Goal: Information Seeking & Learning: Check status

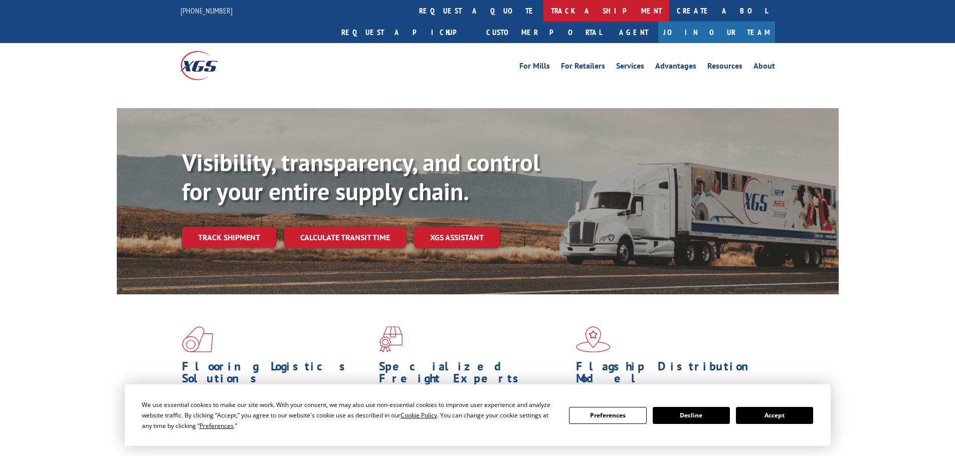
click at [543, 17] on link "track a shipment" at bounding box center [606, 11] width 126 height 22
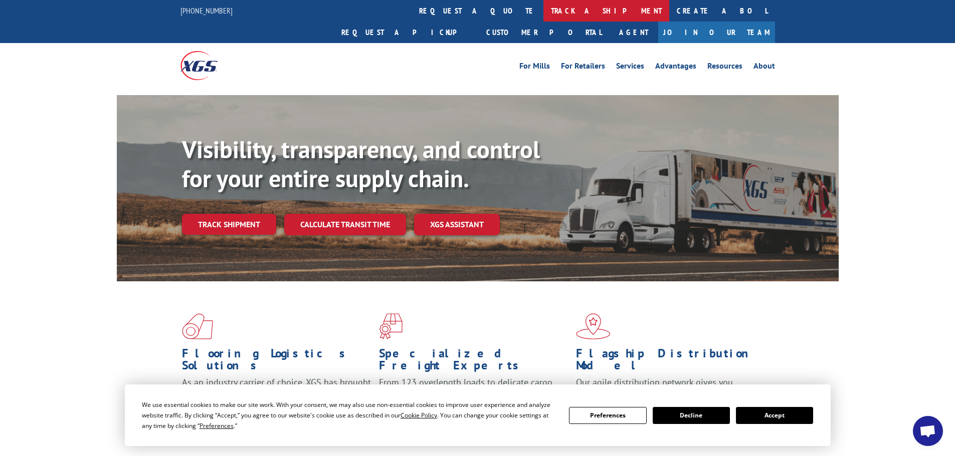
click at [543, 15] on link "track a shipment" at bounding box center [606, 11] width 126 height 22
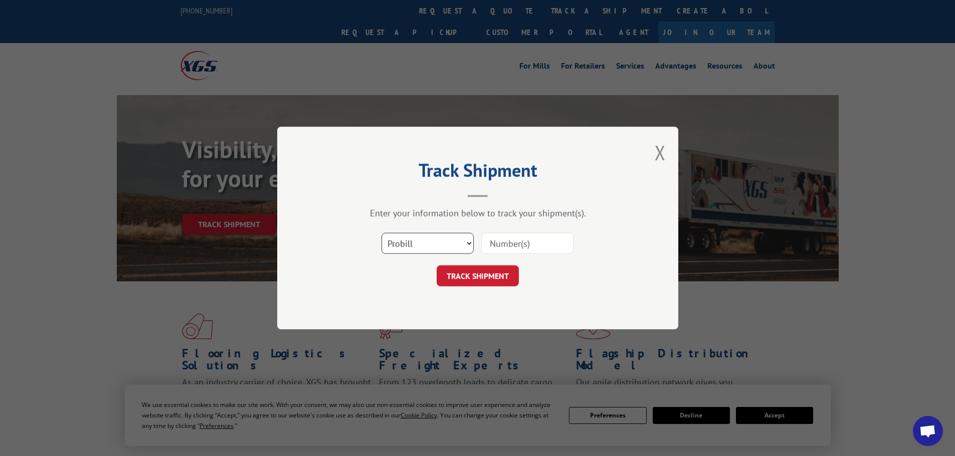
drag, startPoint x: 420, startPoint y: 241, endPoint x: 426, endPoint y: 245, distance: 7.6
click at [420, 241] on select "Select category... Probill BOL PO" at bounding box center [427, 243] width 92 height 21
select select "bol"
click at [381, 233] on select "Select category... Probill BOL PO" at bounding box center [427, 243] width 92 height 21
click at [502, 245] on input at bounding box center [527, 243] width 92 height 21
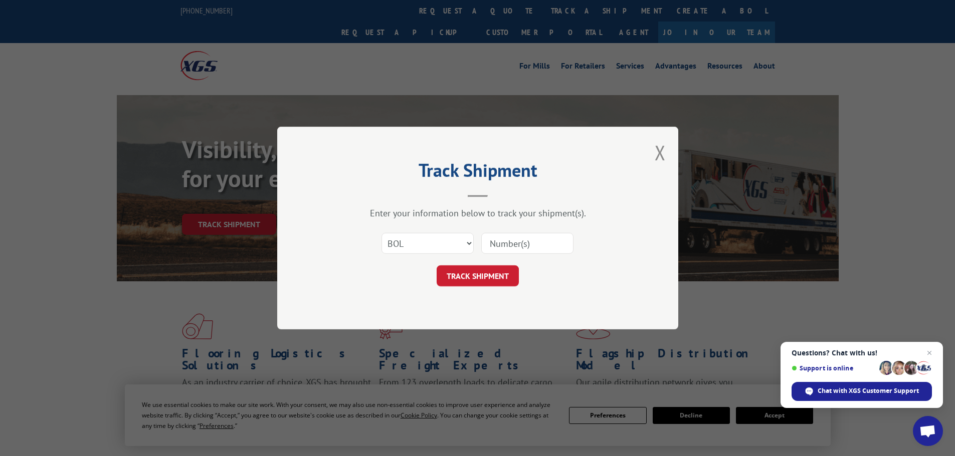
paste input "7034192"
type input "7034192"
click at [511, 280] on button "TRACK SHIPMENT" at bounding box center [477, 276] width 82 height 21
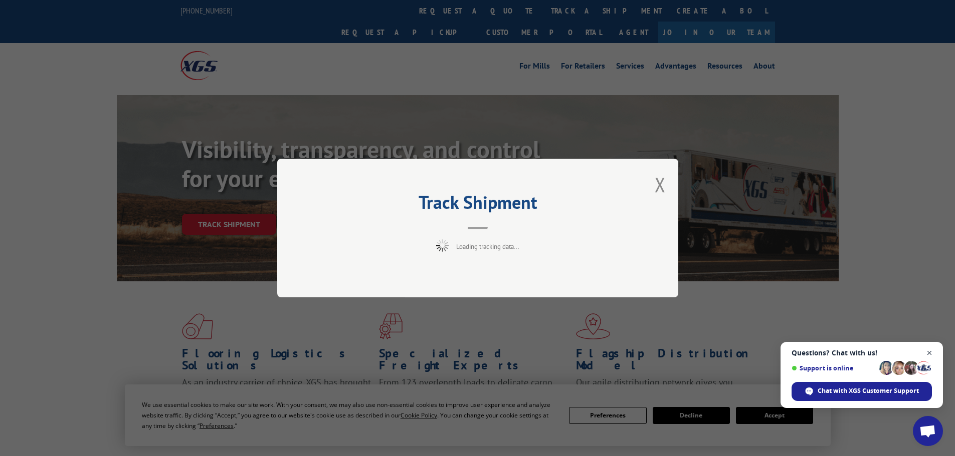
click at [927, 354] on span "Close chat" at bounding box center [929, 353] width 13 height 13
